Goal: Task Accomplishment & Management: Complete application form

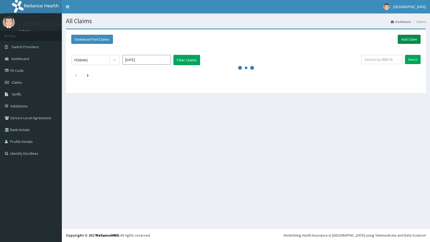
click at [403, 40] on link "Add Claim" at bounding box center [409, 39] width 23 height 9
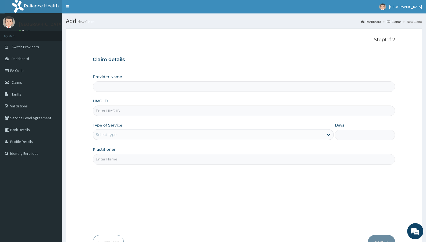
click at [136, 112] on input "HMO ID" at bounding box center [244, 110] width 302 height 10
type input "De Rock Hospital and Diagnostic Center"
paste input "MPS/10007/B"
type input "MPS/10007/B"
click at [253, 193] on div "Step 1 of 2 Claim details Provider Name De Rock Hospital and Diagnostic Center …" at bounding box center [244, 127] width 302 height 181
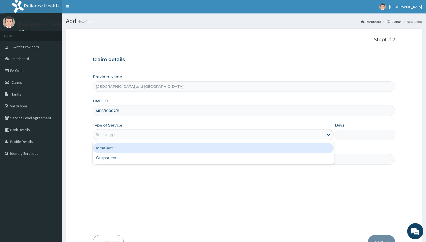
click at [110, 131] on div "Select type" at bounding box center [208, 134] width 231 height 9
click at [124, 149] on div "Inpatient" at bounding box center [213, 148] width 241 height 10
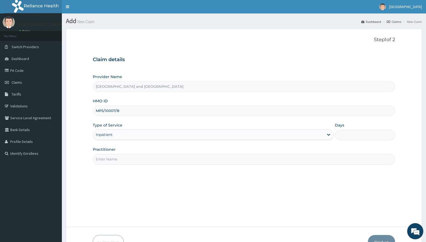
click at [134, 154] on input "Practitioner" at bounding box center [244, 159] width 302 height 10
click at [176, 156] on input "Practitioner" at bounding box center [244, 159] width 302 height 10
type input "d"
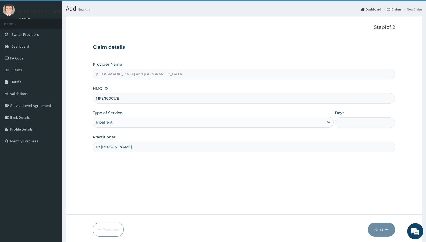
scroll to position [33, 0]
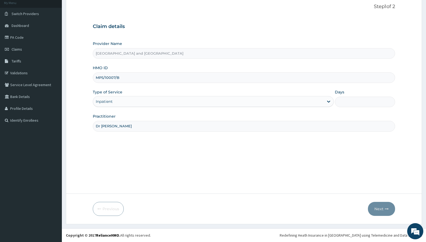
type input "Dr Peter"
click at [358, 99] on input "Days" at bounding box center [365, 102] width 60 height 10
type input "2"
click at [380, 208] on button "Next" at bounding box center [381, 209] width 27 height 14
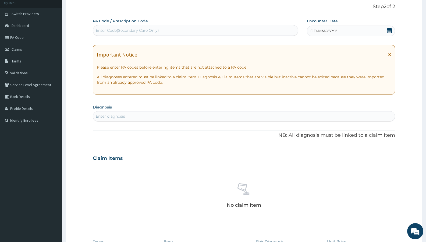
click at [193, 31] on div "Enter Code(Secondary Care Only)" at bounding box center [195, 30] width 205 height 9
type input "PA/EC74F7"
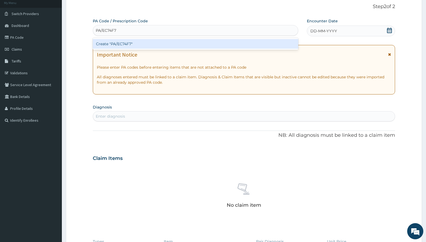
click at [215, 45] on div "Create "PA/EC74F7"" at bounding box center [195, 44] width 205 height 10
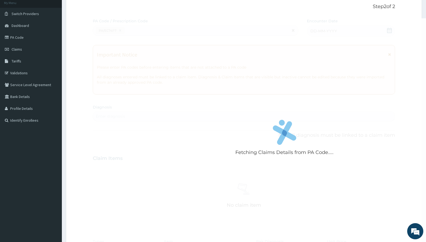
scroll to position [331, 0]
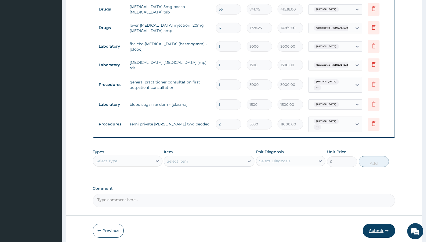
click at [375, 225] on button "Submit" at bounding box center [379, 230] width 32 height 14
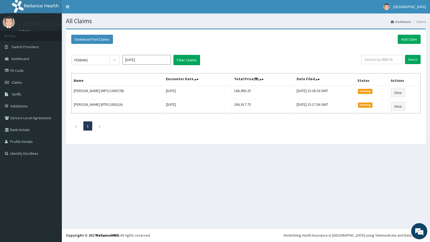
click at [228, 133] on div "PENDING [DATE] Filter Claims Search Name Encounter Date Total Price(₦) Date Fil…" at bounding box center [246, 91] width 355 height 89
click at [237, 132] on div "PENDING [DATE] Filter Claims Search Name Encounter Date Total Price(₦) Date Fil…" at bounding box center [246, 91] width 355 height 89
